Goal: Task Accomplishment & Management: Manage account settings

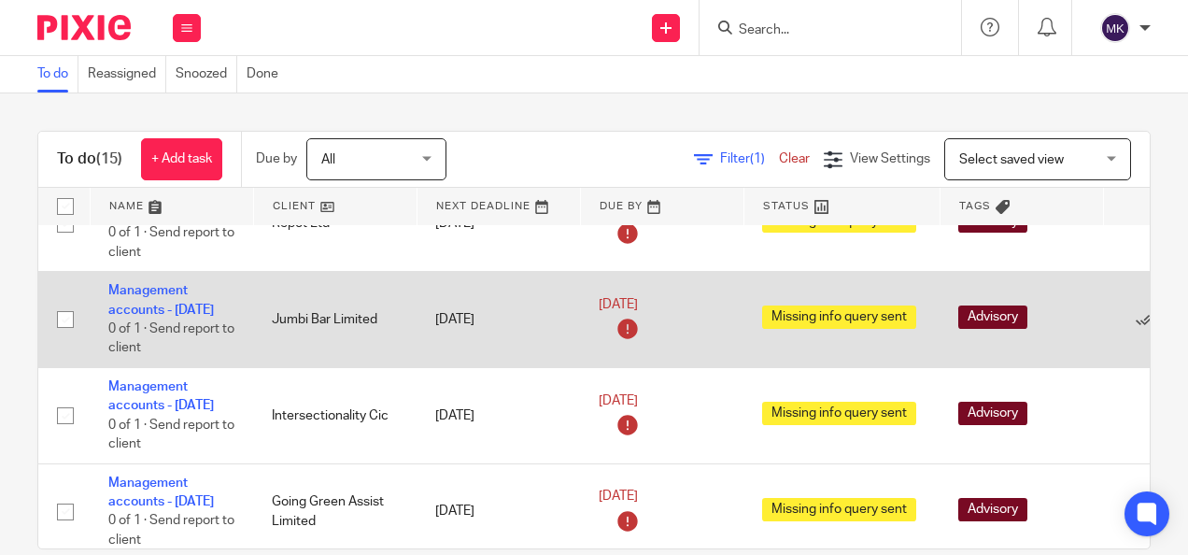
scroll to position [377, 0]
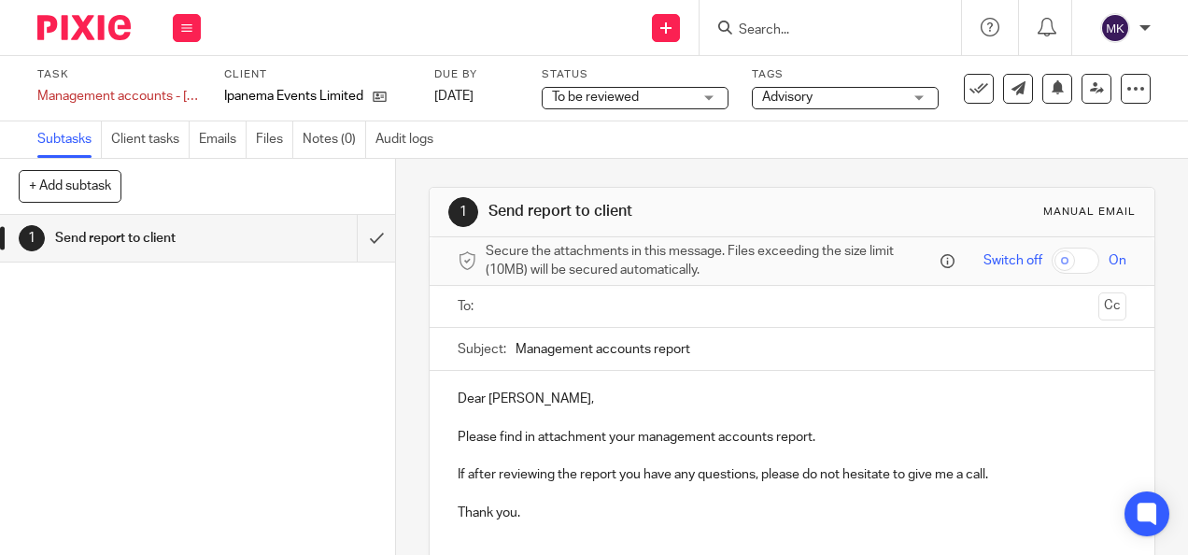
click at [709, 99] on div "To be reviewed To be reviewed" at bounding box center [634, 98] width 187 height 22
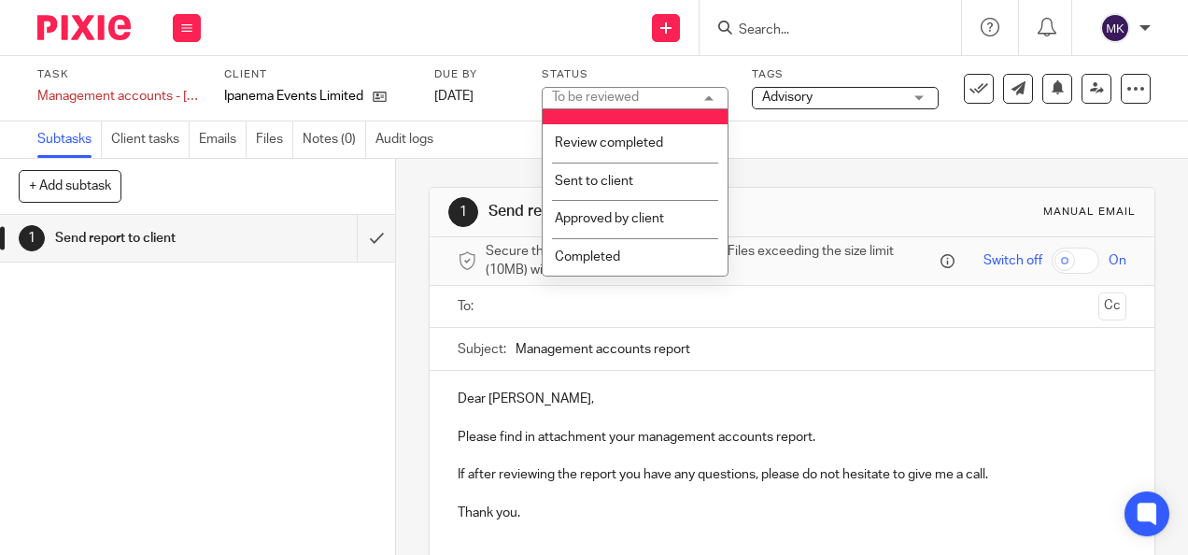
scroll to position [383, 0]
click at [657, 252] on li "Completed" at bounding box center [634, 257] width 185 height 38
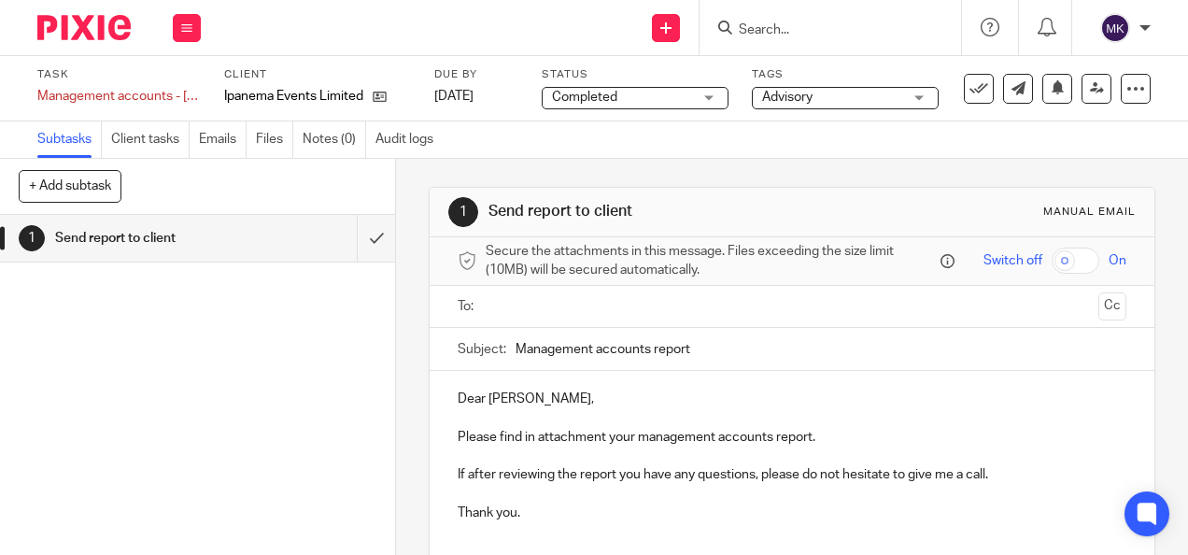
click at [714, 97] on div "Completed Completed" at bounding box center [634, 98] width 187 height 22
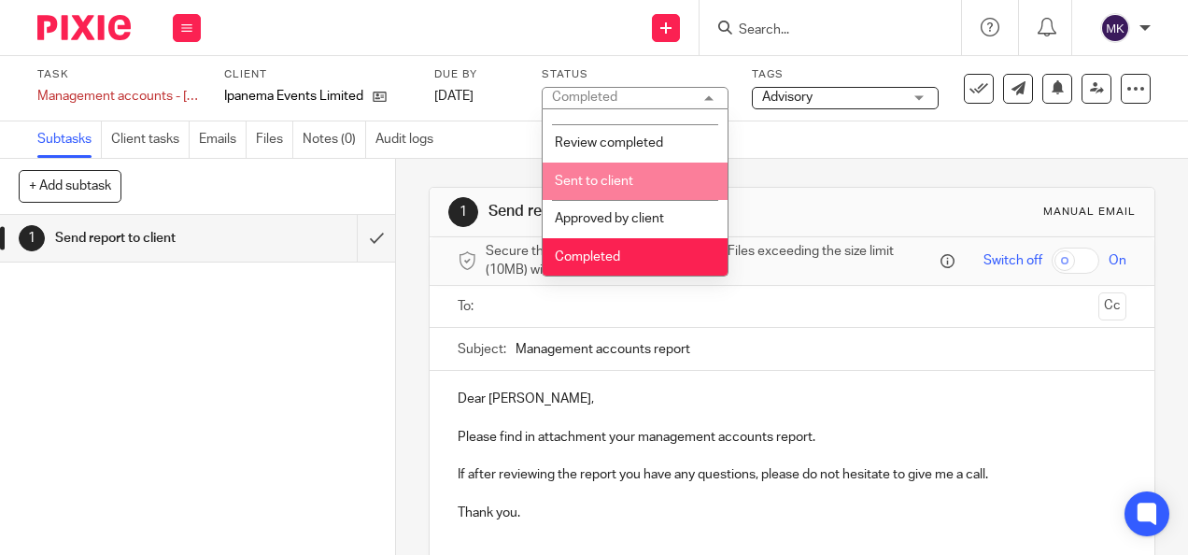
scroll to position [289, 0]
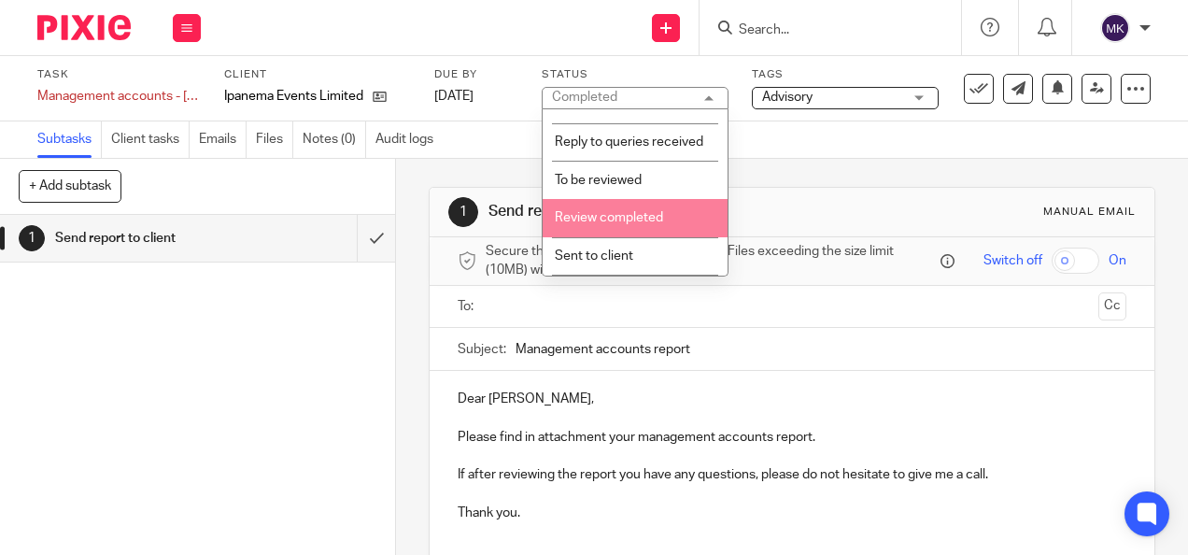
click at [636, 224] on span "Review completed" at bounding box center [609, 217] width 108 height 13
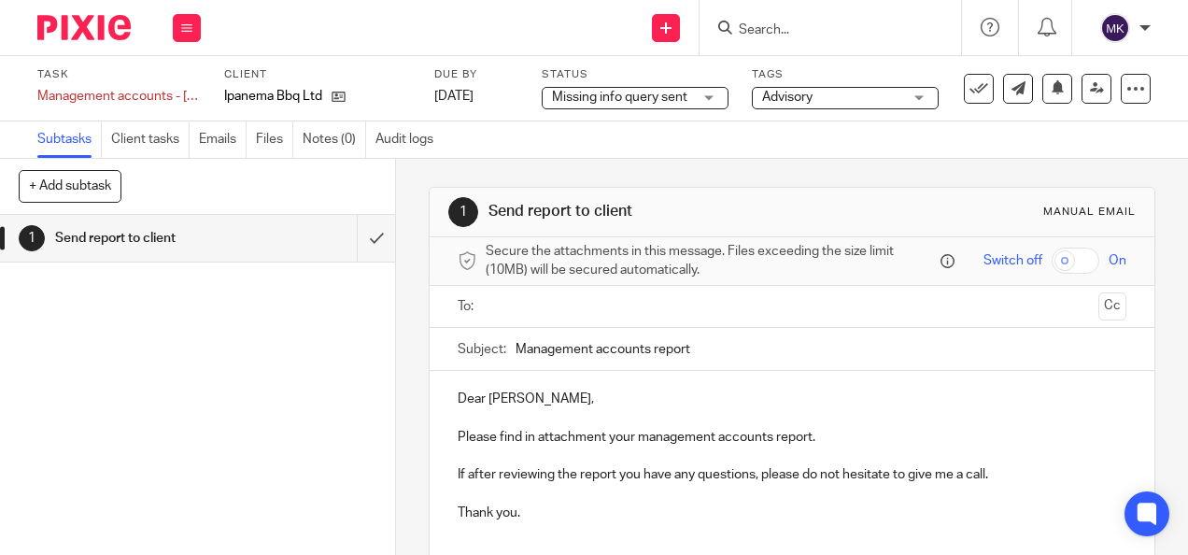
click at [711, 93] on div "Missing info query sent Missing info query sent" at bounding box center [634, 98] width 187 height 22
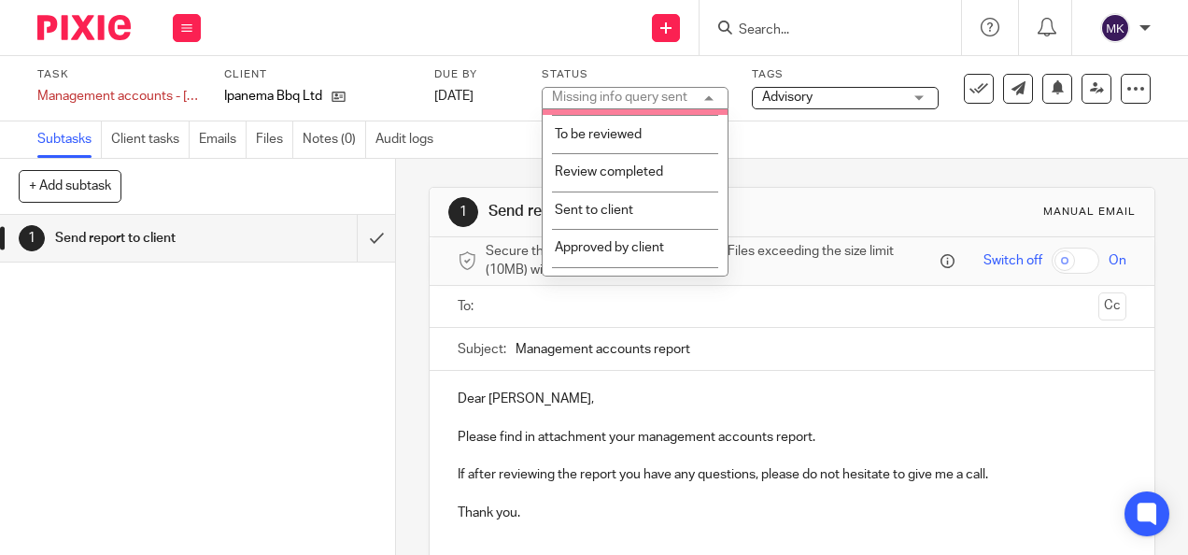
scroll to position [383, 0]
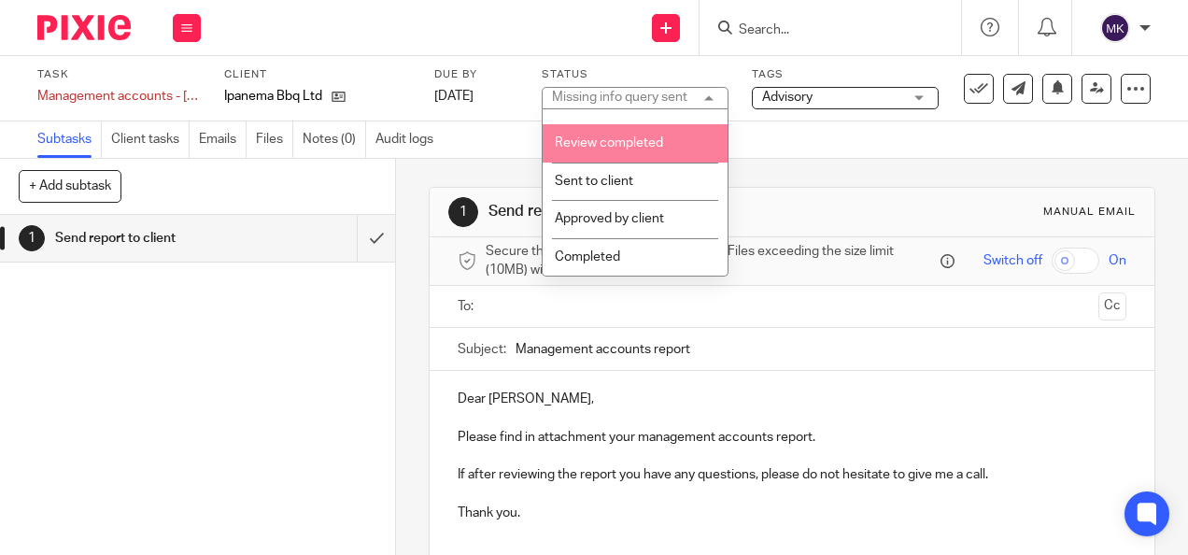
click at [665, 155] on li "Review completed" at bounding box center [634, 143] width 185 height 38
